Goal: Task Accomplishment & Management: Manage account settings

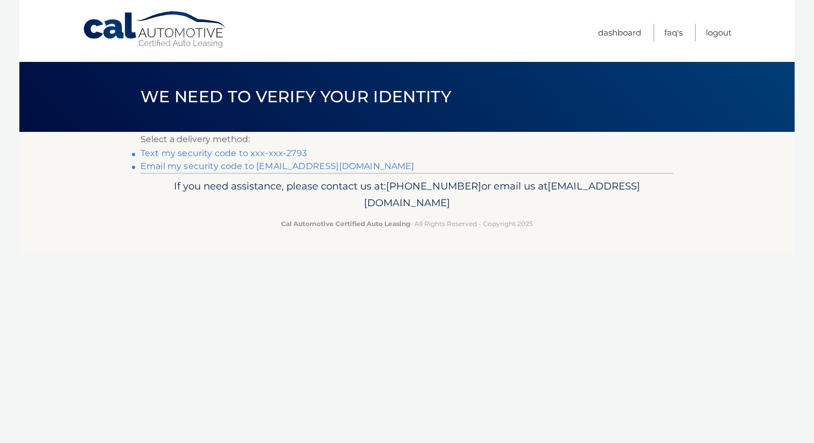
click at [222, 151] on link "Text my security code to xxx-xxx-2793" at bounding box center [224, 153] width 166 height 10
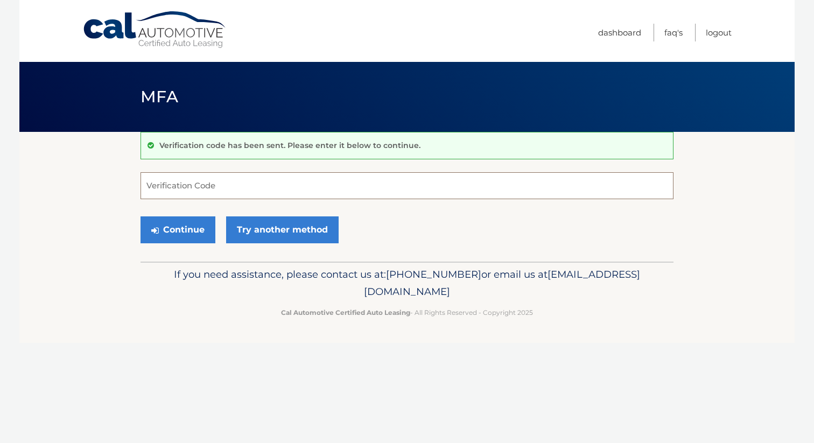
click at [221, 187] on input "Verification Code" at bounding box center [407, 185] width 533 height 27
type input "331903"
click at [196, 222] on button "Continue" at bounding box center [178, 230] width 75 height 27
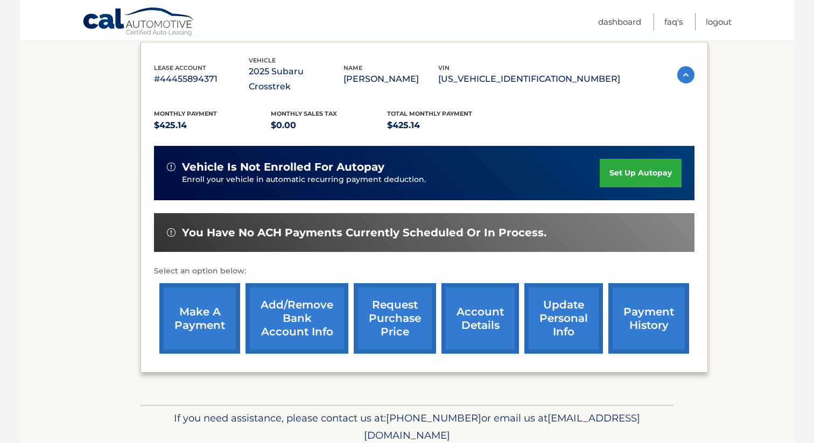
scroll to position [183, 0]
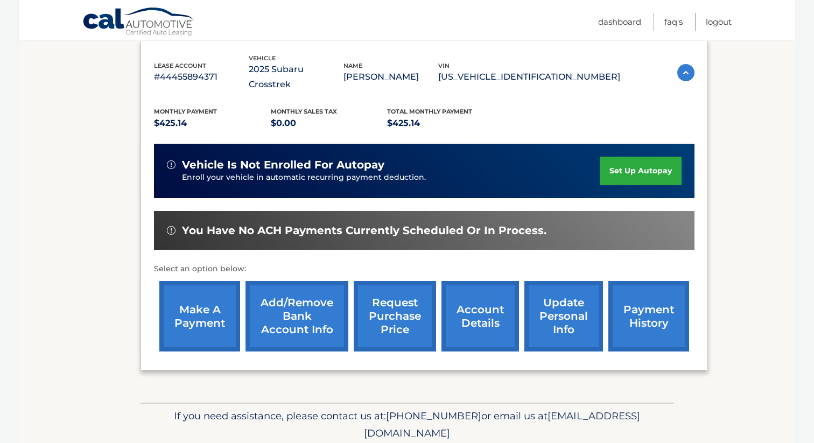
click at [189, 300] on link "make a payment" at bounding box center [199, 316] width 81 height 71
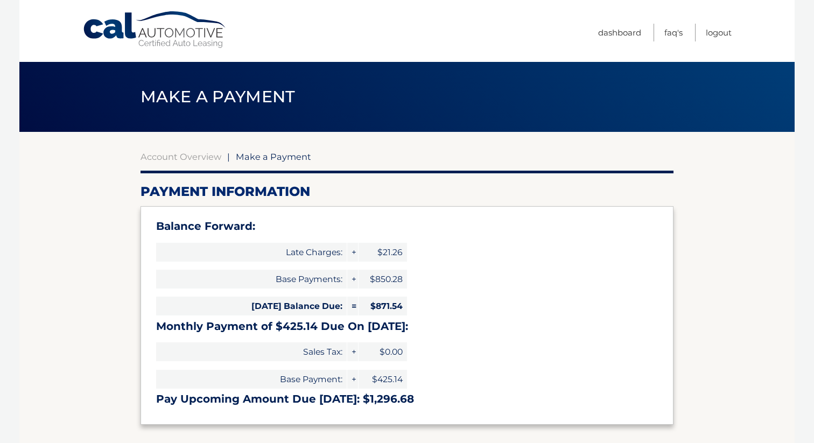
select select "M2FkNTVhYTYtMDk5YS00MWE0LTkzODMtNmMzYTc4OTQ0ODE5"
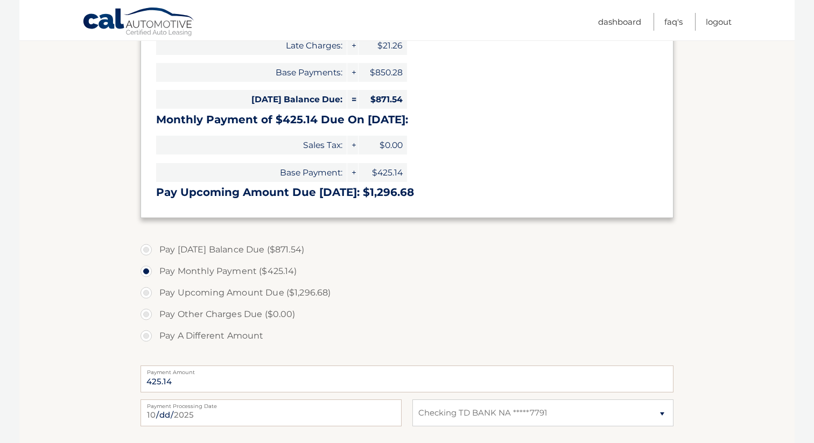
scroll to position [206, 0]
click at [147, 249] on label "Pay Today's Balance Due ($871.54)" at bounding box center [407, 251] width 533 height 22
click at [147, 249] on input "Pay Today's Balance Due ($871.54)" at bounding box center [150, 248] width 11 height 17
radio input "true"
type input "871.54"
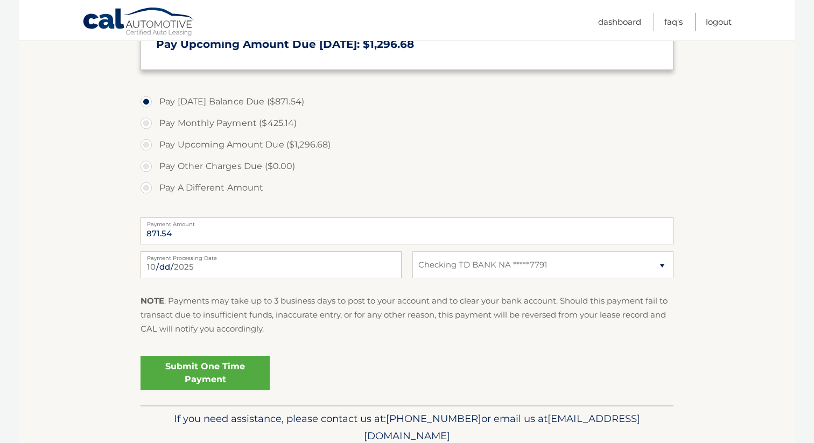
scroll to position [399, 0]
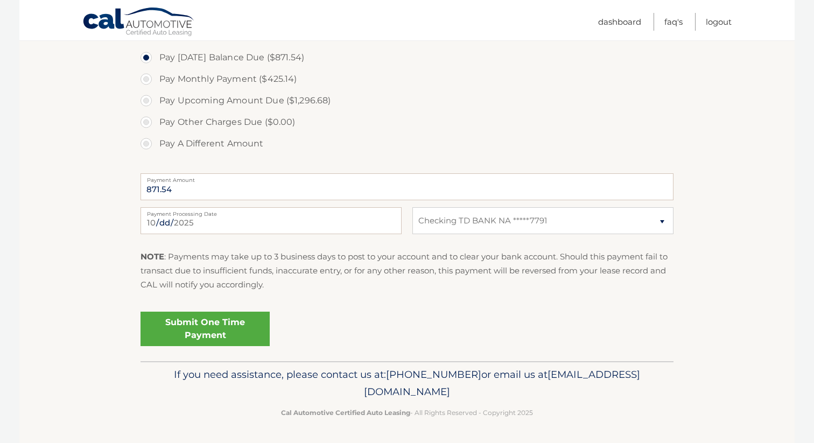
click at [213, 324] on link "Submit One Time Payment" at bounding box center [205, 329] width 129 height 34
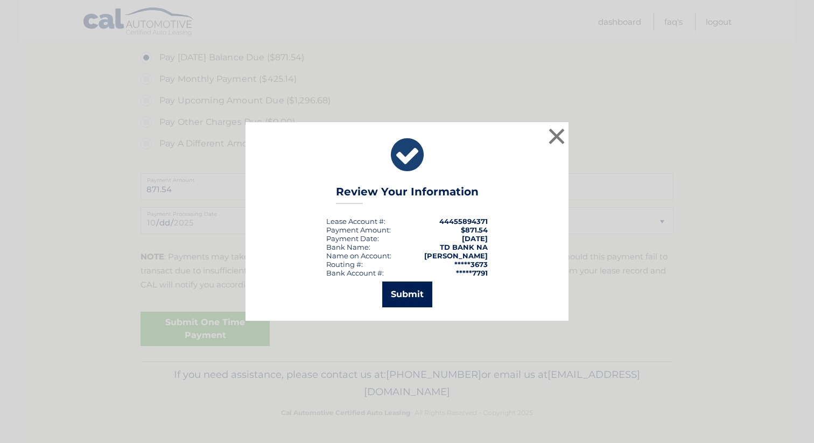
click at [416, 292] on button "Submit" at bounding box center [407, 295] width 50 height 26
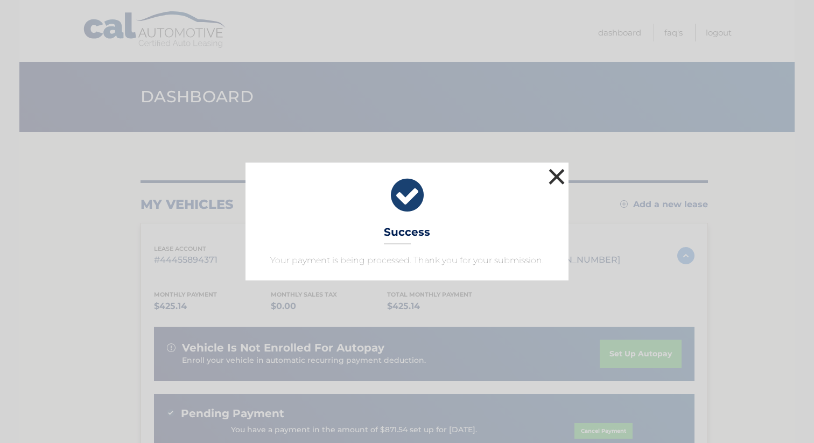
click at [560, 178] on button "×" at bounding box center [557, 177] width 22 height 22
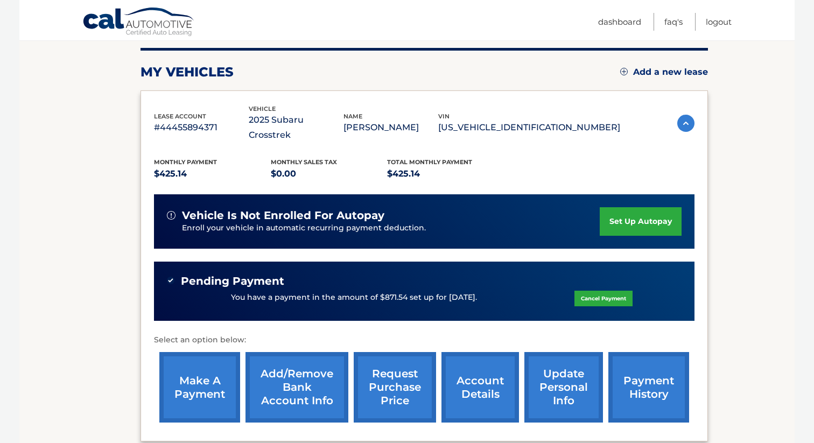
scroll to position [178, 0]
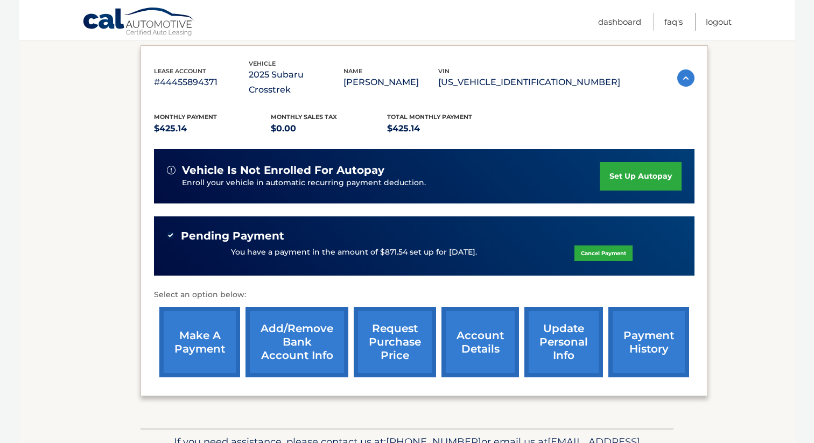
click at [629, 162] on link "set up autopay" at bounding box center [641, 176] width 82 height 29
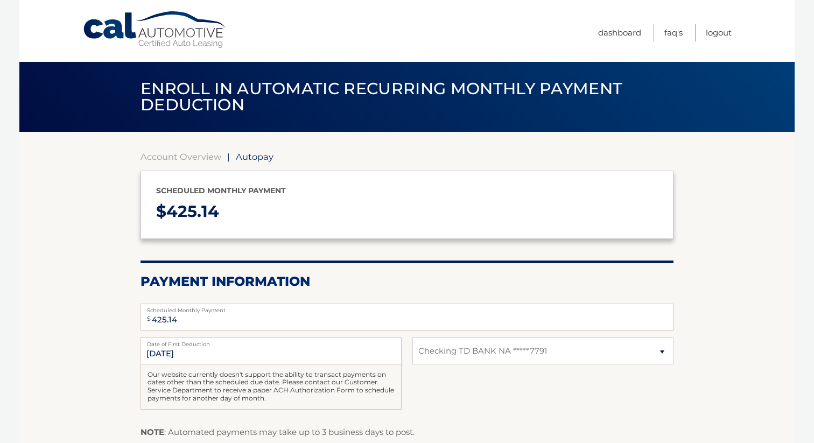
select select "M2FkNTVhYTYtMDk5YS00MWE0LTkzODMtNmMzYTc4OTQ0ODE5"
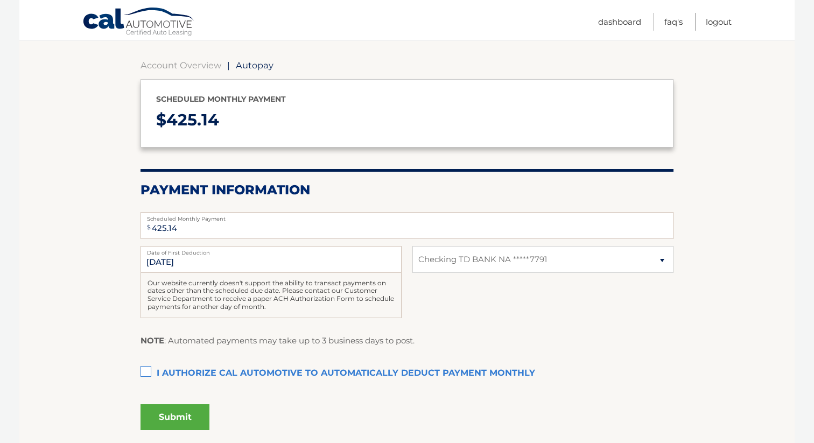
scroll to position [138, 0]
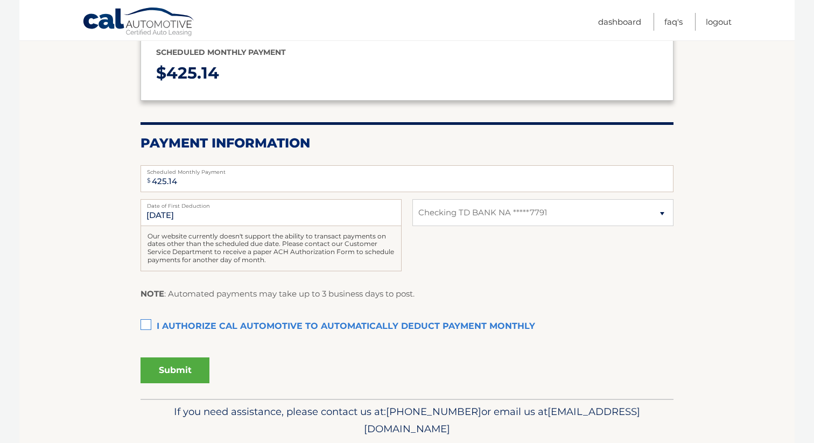
click at [144, 326] on label "I authorize cal automotive to automatically deduct payment monthly This checkbo…" at bounding box center [407, 327] width 533 height 22
click at [0, 0] on input "I authorize cal automotive to automatically deduct payment monthly This checkbo…" at bounding box center [0, 0] width 0 height 0
click at [180, 371] on button "Submit" at bounding box center [175, 371] width 69 height 26
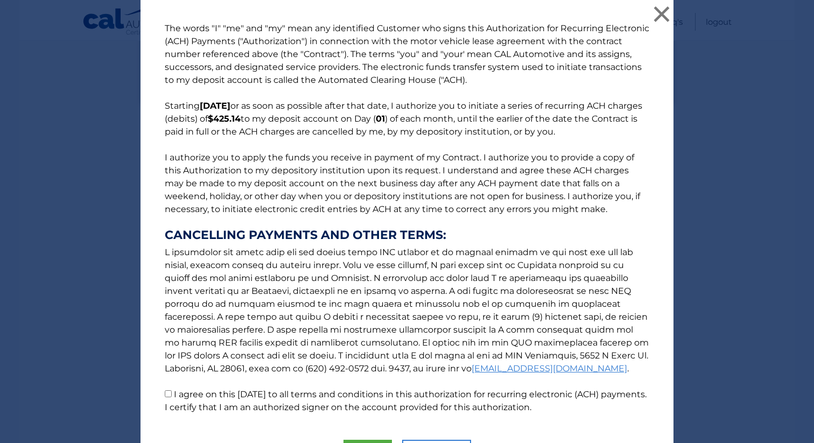
scroll to position [65, 0]
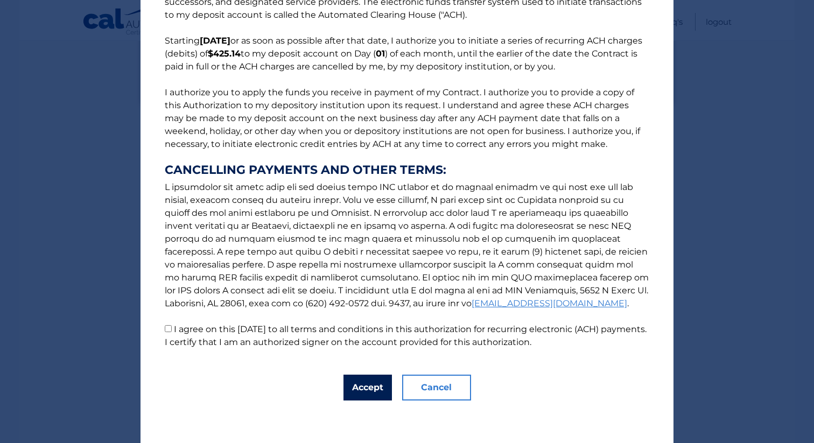
click at [366, 386] on button "Accept" at bounding box center [368, 388] width 48 height 26
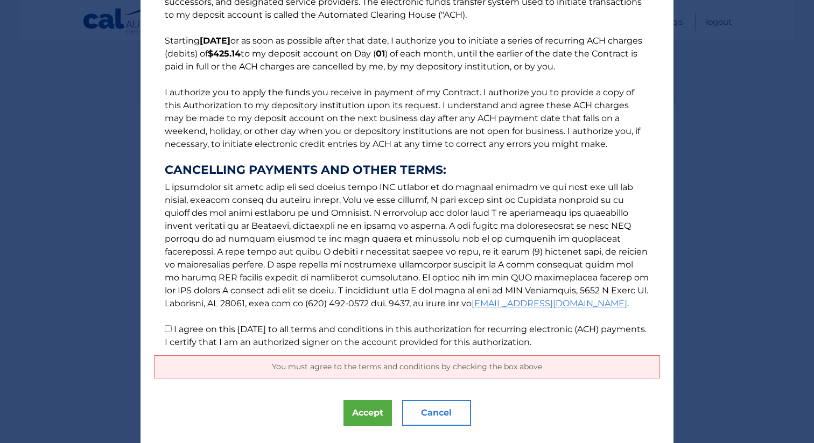
click at [169, 329] on input "I agree on this 10/01/2025 to all terms and conditions in this authorization fo…" at bounding box center [168, 328] width 7 height 7
checkbox input "true"
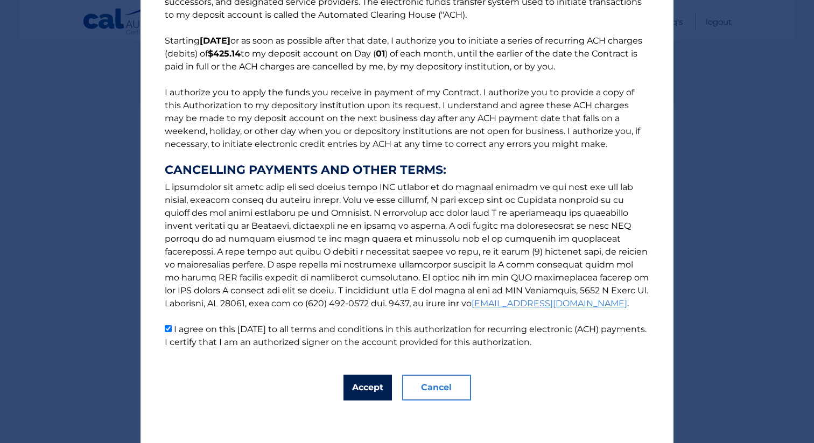
click at [373, 388] on button "Accept" at bounding box center [368, 388] width 48 height 26
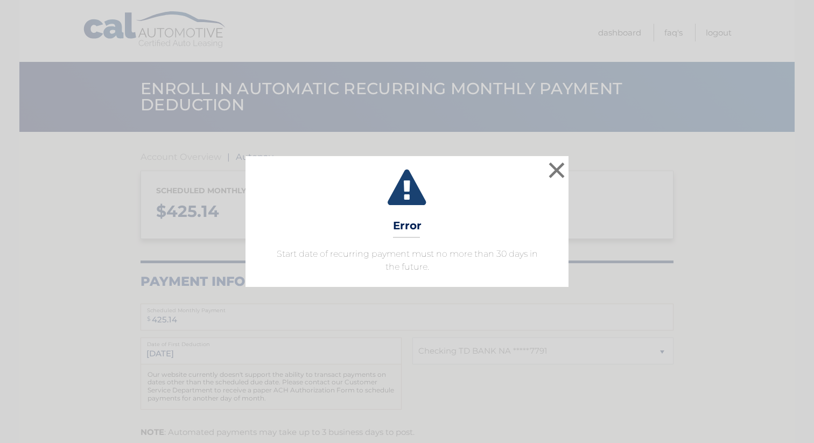
select select "M2FkNTVhYTYtMDk5YS00MWE0LTkzODMtNmMzYTc4OTQ0ODE5"
click at [558, 168] on button "×" at bounding box center [557, 170] width 22 height 22
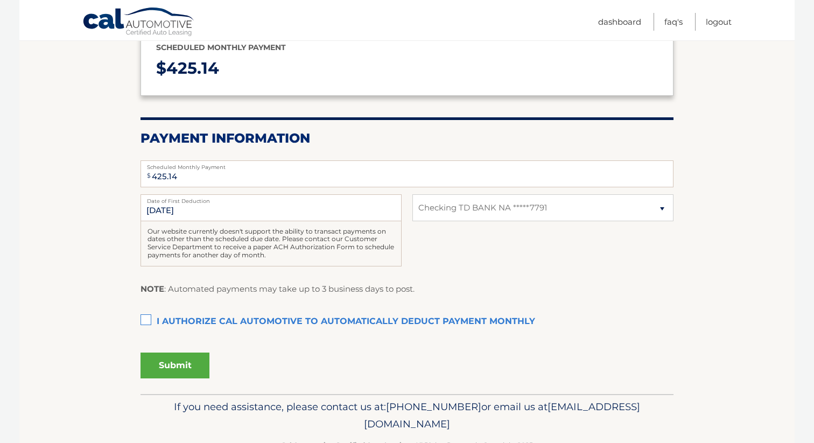
scroll to position [150, 0]
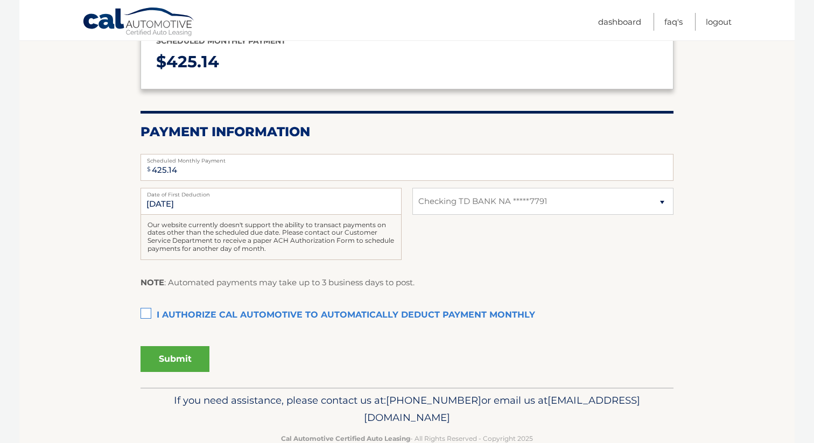
click at [141, 312] on label "I authorize cal automotive to automatically deduct payment monthly This checkbo…" at bounding box center [407, 316] width 533 height 22
click at [0, 0] on input "I authorize cal automotive to automatically deduct payment monthly This checkbo…" at bounding box center [0, 0] width 0 height 0
click at [184, 360] on button "Submit" at bounding box center [175, 359] width 69 height 26
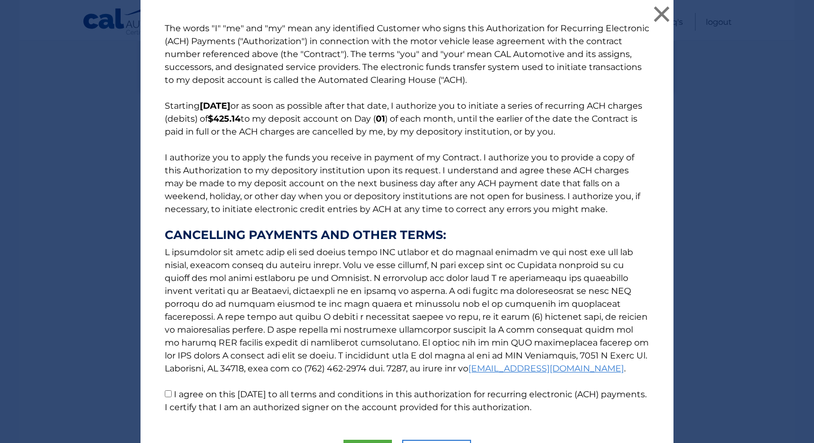
click at [169, 396] on input "I agree on this [DATE] to all terms and conditions in this authorization for re…" at bounding box center [168, 394] width 7 height 7
checkbox input "true"
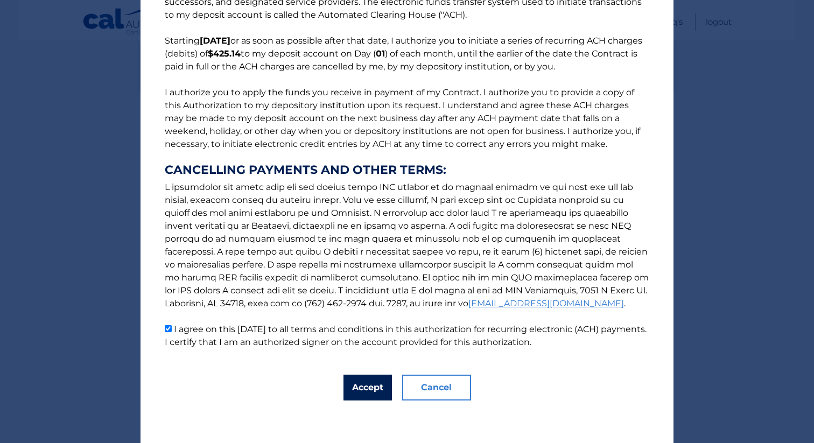
click at [377, 385] on button "Accept" at bounding box center [368, 388] width 48 height 26
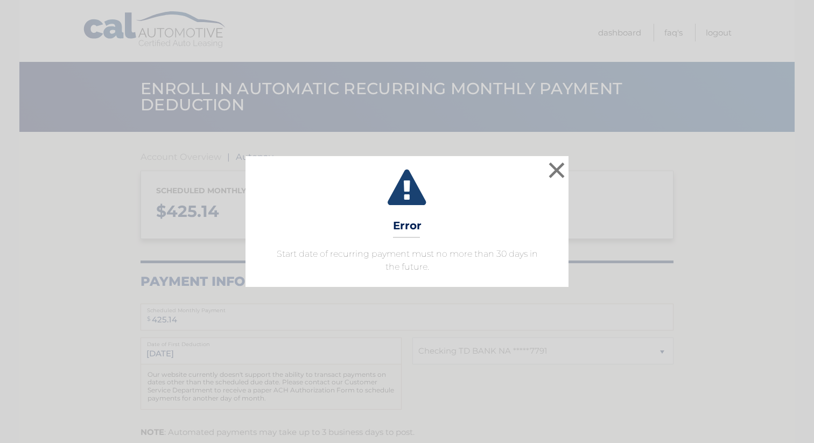
select select "M2FkNTVhYTYtMDk5YS00MWE0LTkzODMtNmMzYTc4OTQ0ODE5"
click at [557, 173] on button "×" at bounding box center [557, 170] width 22 height 22
